Goal: Information Seeking & Learning: Learn about a topic

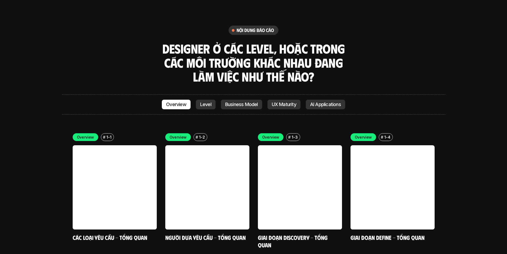
scroll to position [1491, 0]
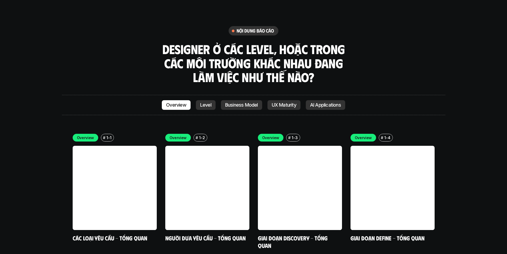
click at [208, 102] on p "Level" at bounding box center [205, 104] width 11 height 5
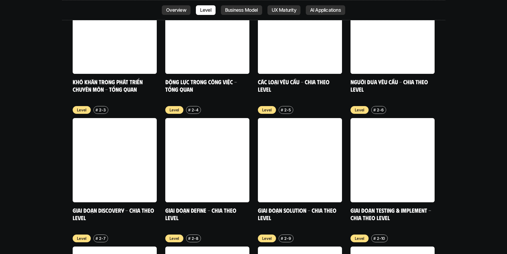
scroll to position [1905, 0]
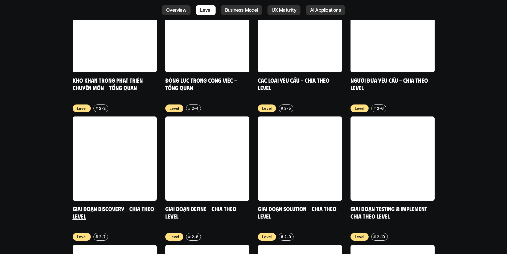
click at [136, 205] on link "Giai đoạn Discovery - Chia theo Level" at bounding box center [114, 212] width 83 height 15
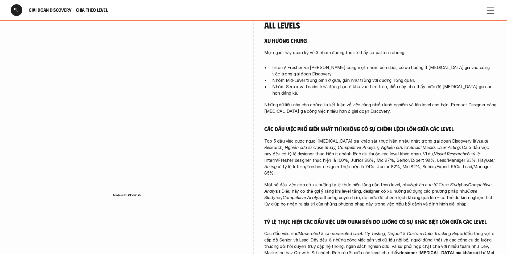
scroll to position [133, 0]
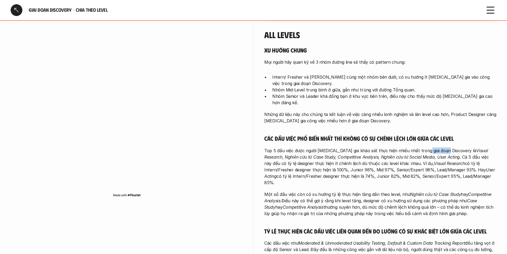
drag, startPoint x: 422, startPoint y: 145, endPoint x: 442, endPoint y: 147, distance: 20.8
click at [442, 147] on p "Top 5 đầu việc được người tham gia khảo sát thực hiện nhiều nhất trong giai đoạ…" at bounding box center [381, 166] width 232 height 38
copy p "Discovery"
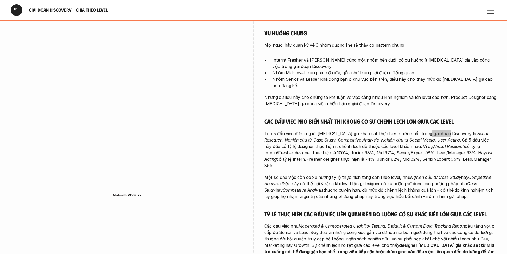
scroll to position [160, 0]
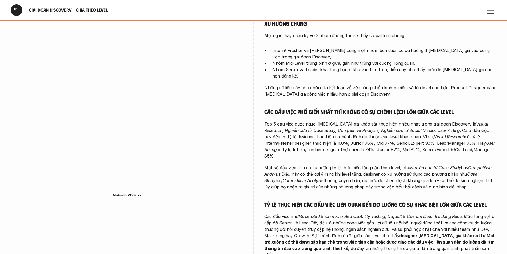
click at [465, 108] on h5 "Các đầu việc phổ biến nhất thì không có sự chênh lệch lớn giữa các level" at bounding box center [381, 111] width 232 height 7
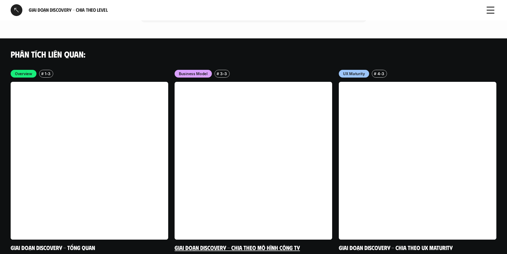
scroll to position [1595, 0]
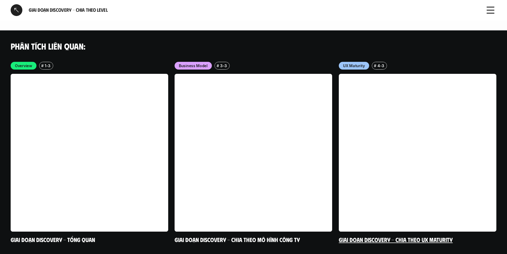
click at [356, 78] on link at bounding box center [418, 153] width 158 height 158
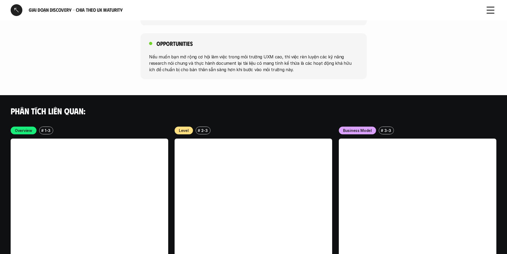
scroll to position [842, 0]
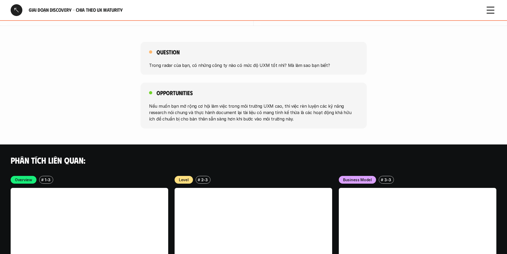
click at [19, 6] on div at bounding box center [17, 10] width 12 height 12
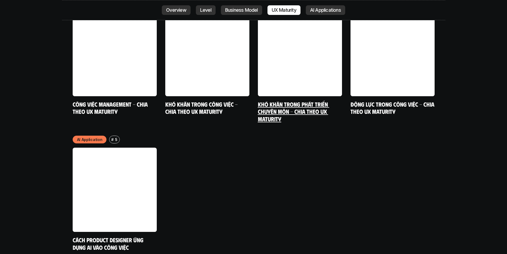
scroll to position [2789, 0]
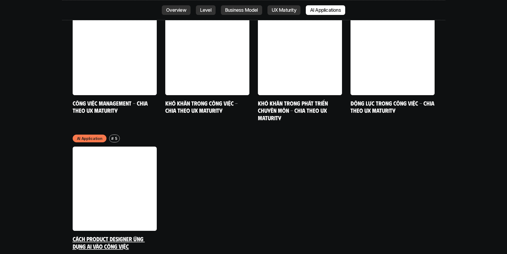
click at [126, 199] on div "AI Application # 5 Cách Product Designer ứng dụng AI vào công việc" at bounding box center [115, 192] width 84 height 115
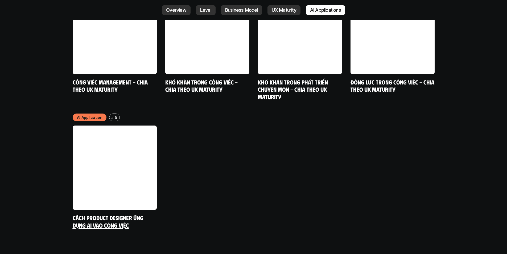
scroll to position [2869, 0]
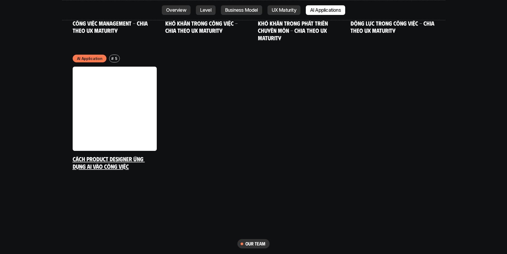
click at [121, 91] on link at bounding box center [115, 109] width 84 height 84
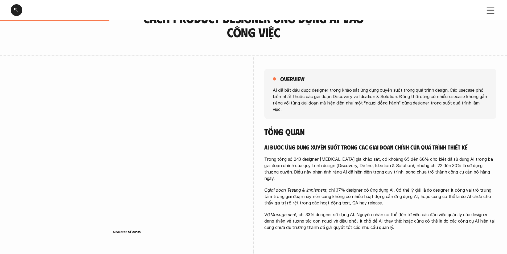
scroll to position [107, 0]
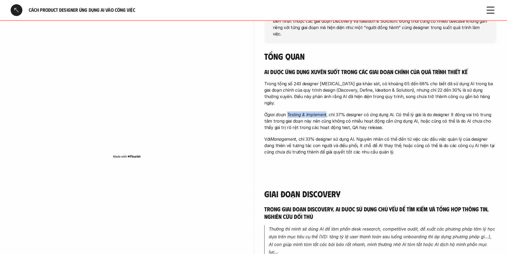
drag, startPoint x: 288, startPoint y: 101, endPoint x: 327, endPoint y: 102, distance: 39.2
click at [327, 112] on em "giai đoạn Testing & Implement" at bounding box center [297, 114] width 59 height 5
copy em "Testing & Implement"
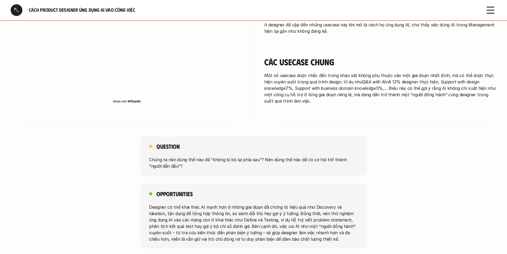
scroll to position [914, 0]
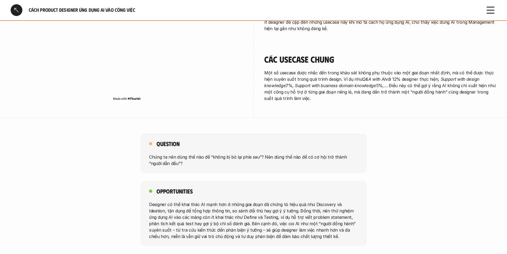
click at [15, 13] on div at bounding box center [17, 10] width 12 height 12
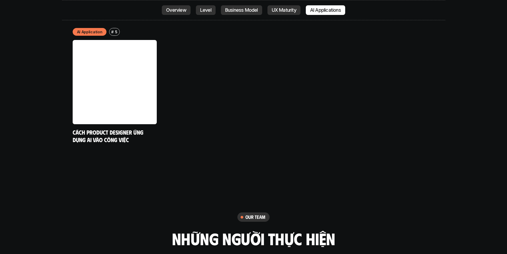
scroll to position [3055, 0]
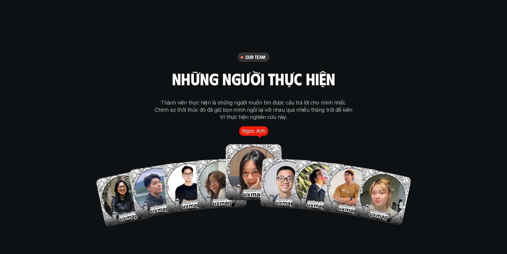
click at [254, 144] on img at bounding box center [254, 172] width 56 height 56
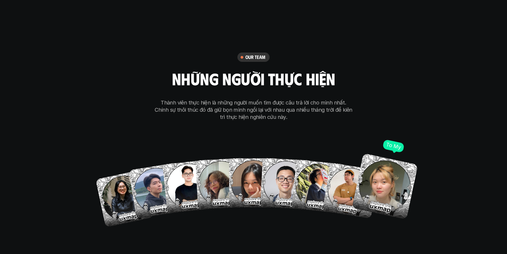
click at [367, 162] on img at bounding box center [385, 186] width 66 height 66
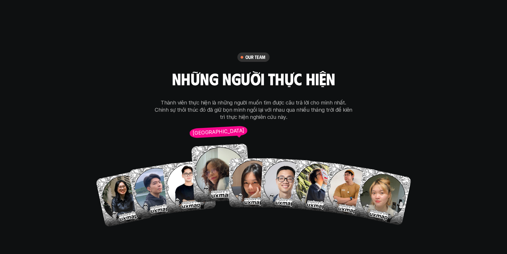
click at [217, 145] on img at bounding box center [221, 173] width 59 height 59
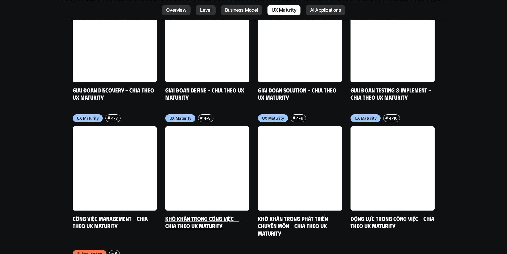
scroll to position [2682, 0]
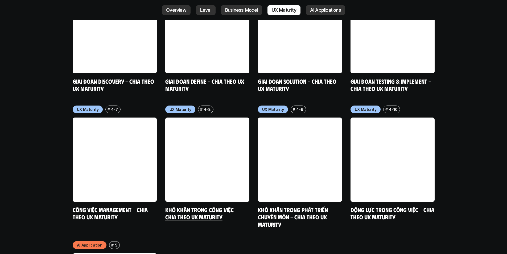
click at [220, 130] on link at bounding box center [207, 159] width 84 height 84
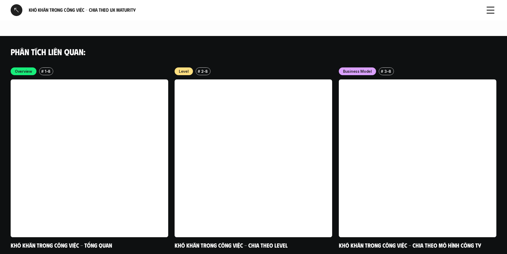
scroll to position [1319, 0]
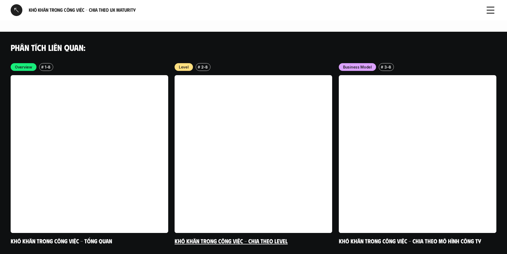
click at [252, 144] on link at bounding box center [254, 154] width 158 height 158
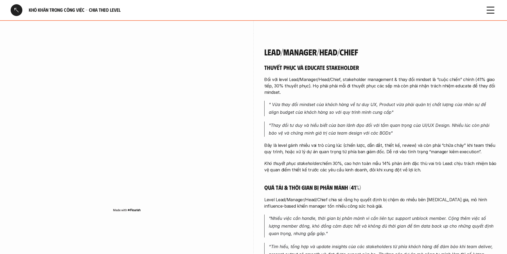
scroll to position [1439, 0]
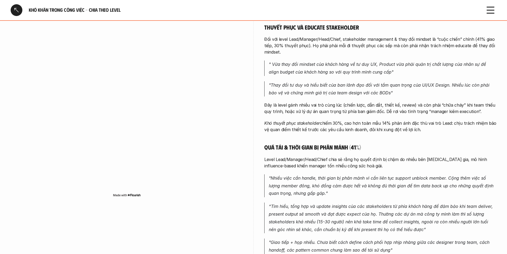
click at [20, 10] on div at bounding box center [17, 10] width 12 height 12
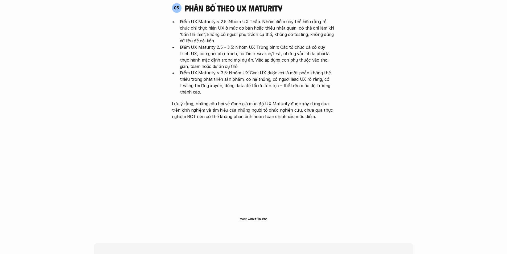
scroll to position [1190, 0]
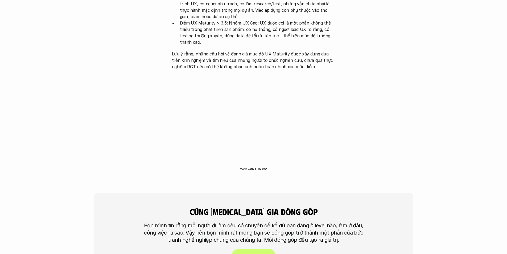
click at [262, 253] on p "T r ả l ờ i k h ả o s á t" at bounding box center [253, 255] width 31 height 5
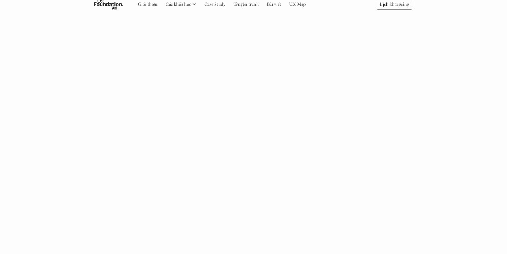
scroll to position [344, 0]
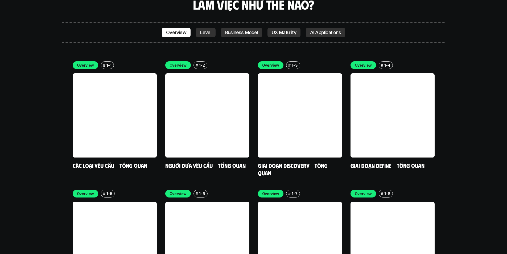
scroll to position [1439, 0]
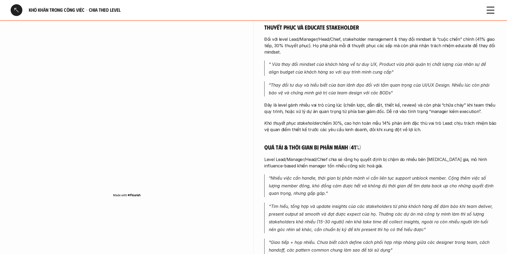
click at [19, 12] on div at bounding box center [17, 10] width 12 height 12
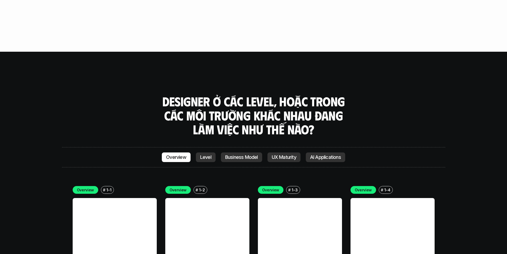
scroll to position [1563, 0]
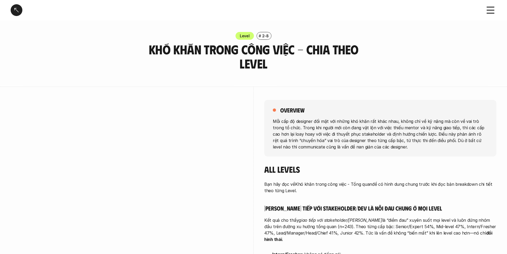
click at [19, 9] on div at bounding box center [17, 10] width 12 height 12
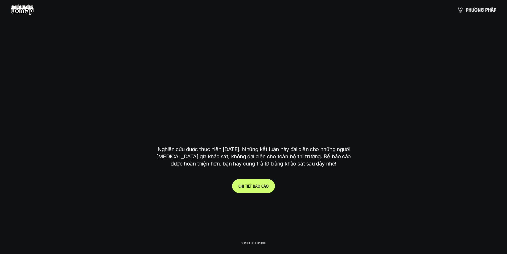
scroll to position [1563, 0]
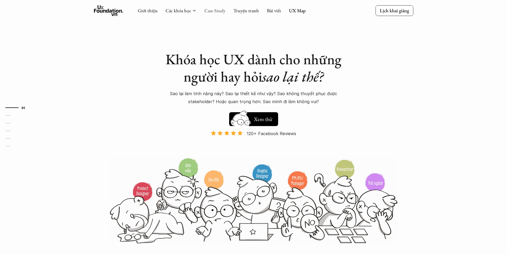
click at [213, 11] on link "Case Study" at bounding box center [215, 10] width 21 height 6
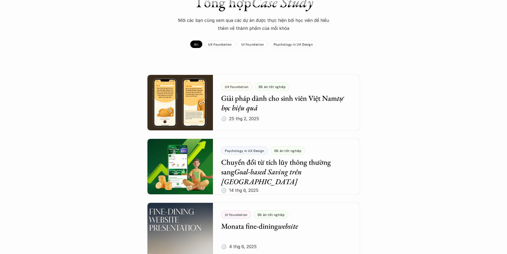
scroll to position [53, 0]
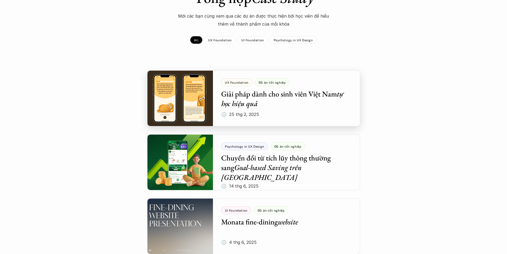
click at [188, 96] on div at bounding box center [253, 98] width 213 height 56
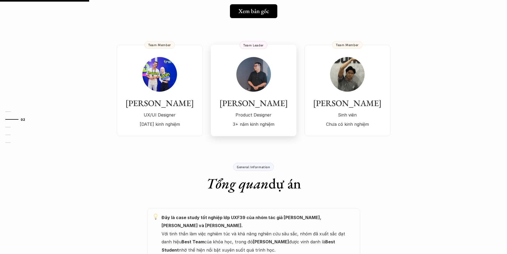
scroll to position [80, 0]
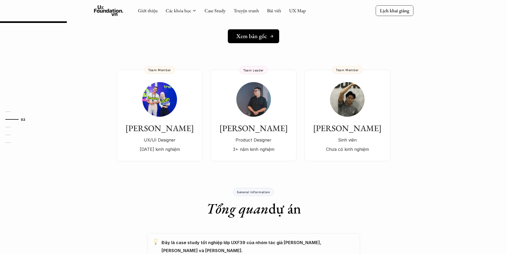
click at [253, 35] on h5 "Xem bản gốc" at bounding box center [252, 36] width 31 height 7
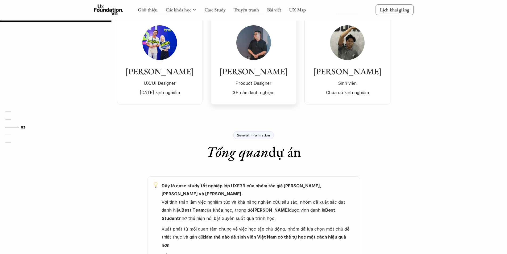
scroll to position [133, 0]
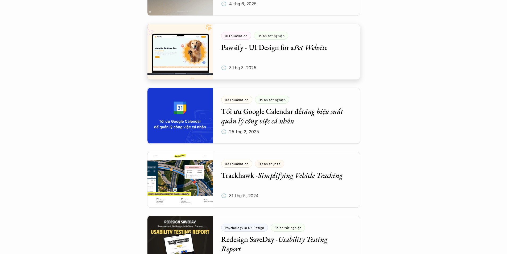
scroll to position [293, 0]
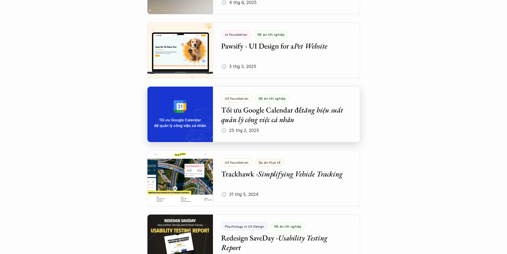
click at [178, 107] on div at bounding box center [253, 114] width 213 height 56
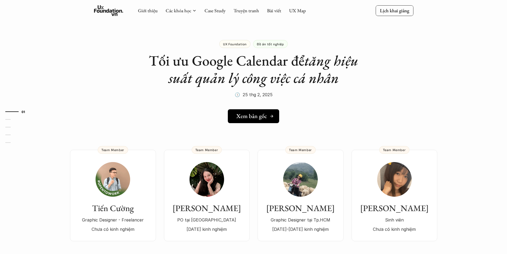
click at [246, 114] on h5 "Xem bản gốc" at bounding box center [252, 116] width 31 height 7
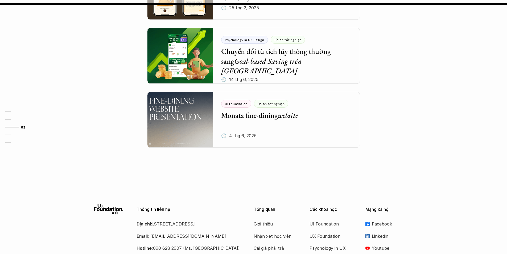
scroll to position [639, 0]
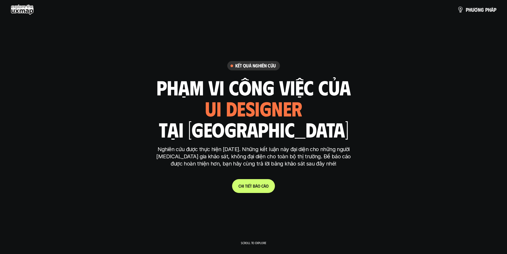
scroll to position [1563, 0]
